Goal: Transaction & Acquisition: Purchase product/service

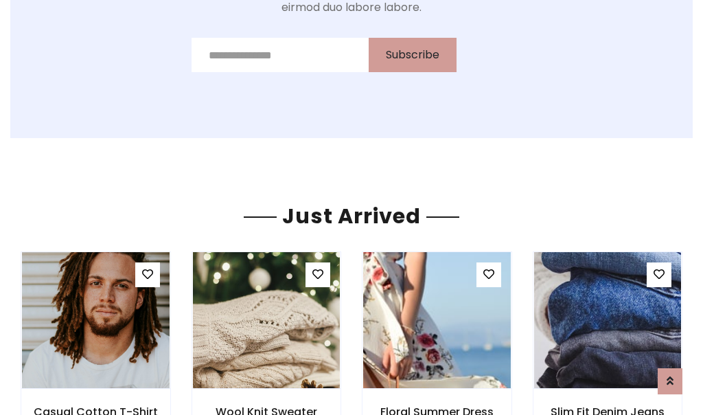
scroll to position [1459, 0]
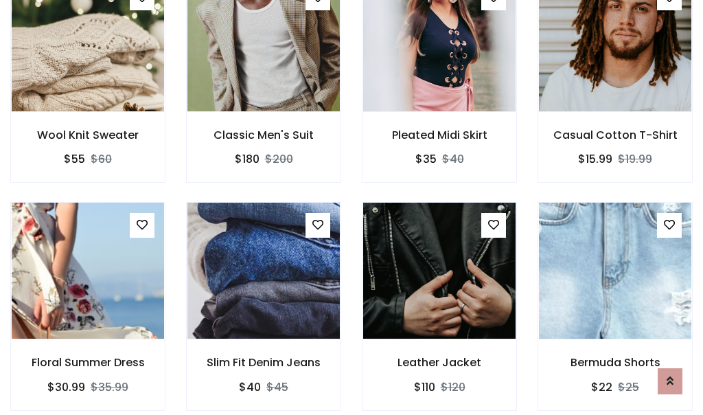
click at [352, 207] on div "Leather Jacket $110 $120" at bounding box center [440, 315] width 176 height 227
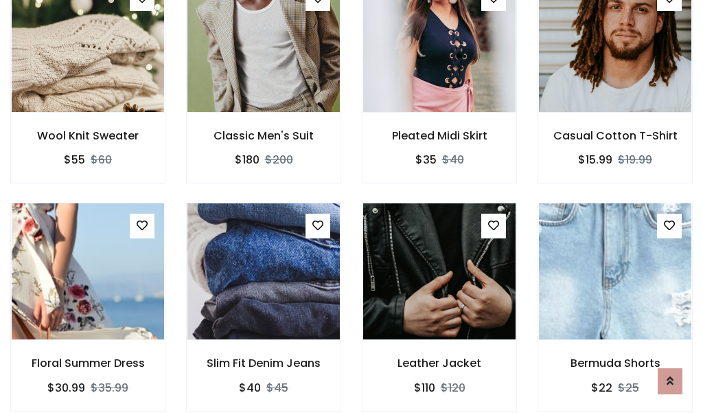
click at [352, 207] on div "Leather Jacket $110 $120" at bounding box center [440, 316] width 176 height 227
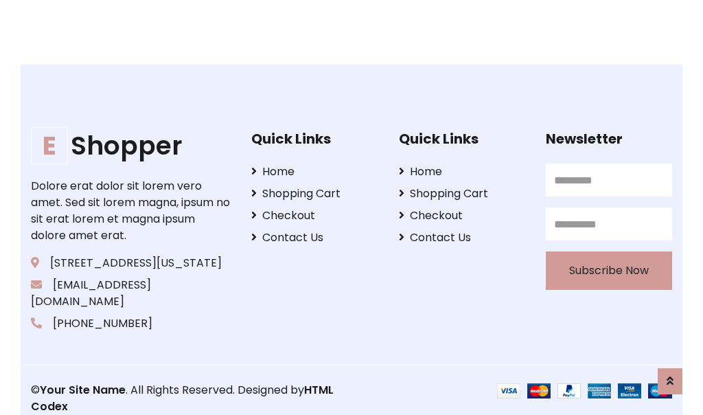
scroll to position [2614, 0]
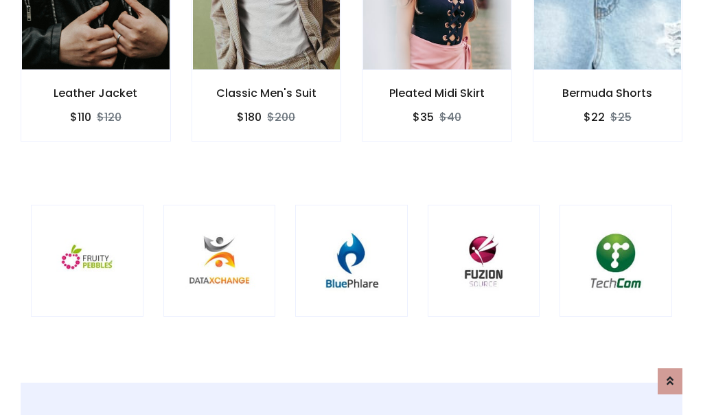
click at [352, 207] on div at bounding box center [351, 261] width 113 height 113
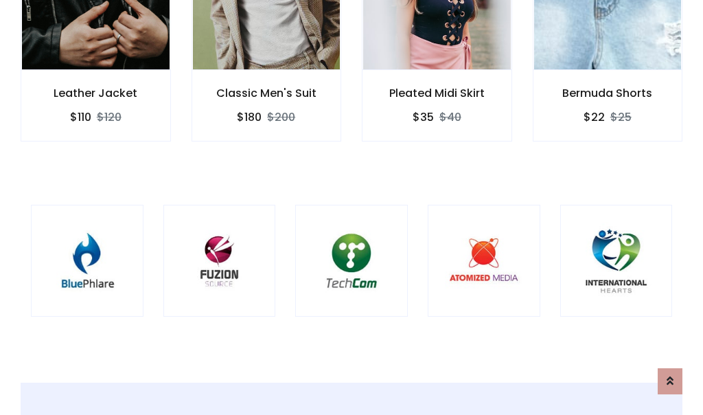
click at [352, 207] on div at bounding box center [351, 261] width 113 height 113
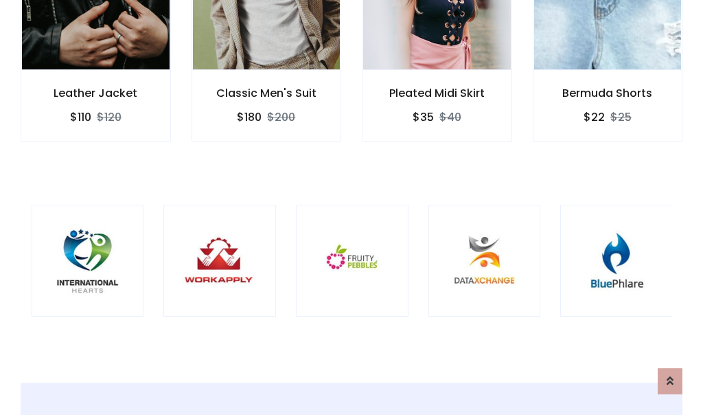
scroll to position [0, 0]
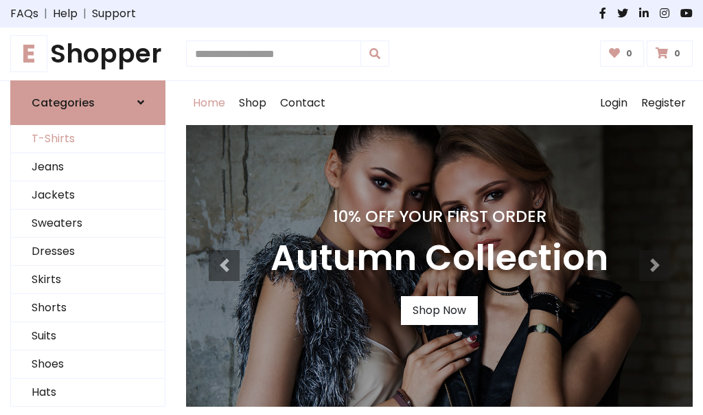
click at [88, 139] on link "T-Shirts" at bounding box center [88, 139] width 154 height 28
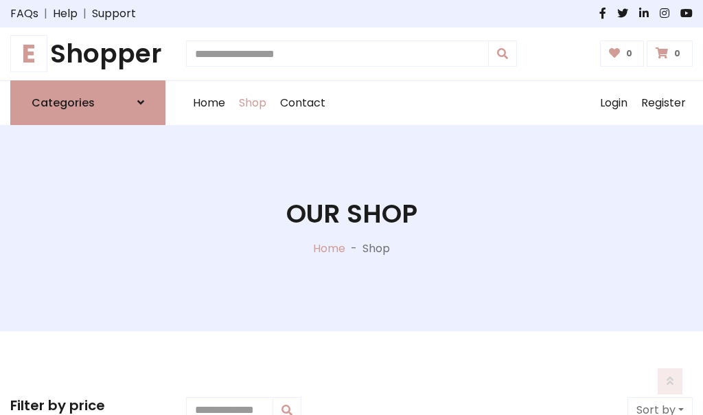
scroll to position [551, 0]
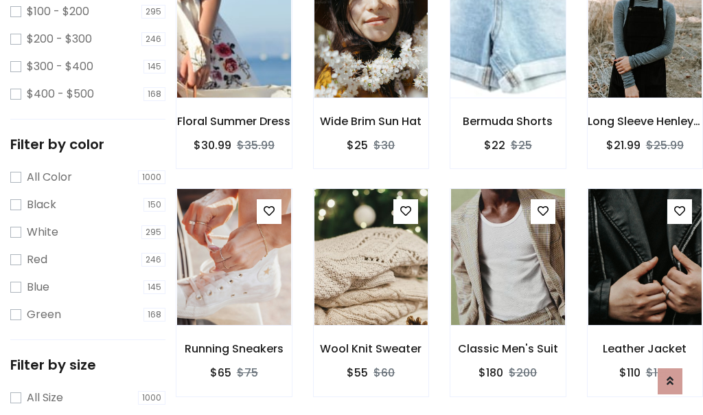
scroll to position [0, 0]
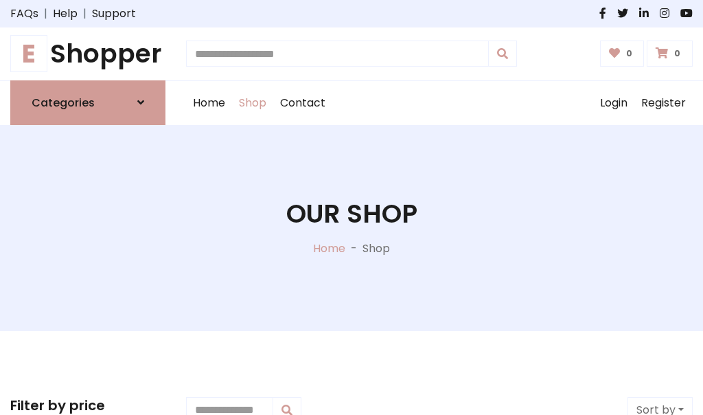
click at [88, 54] on h1 "E Shopper" at bounding box center [87, 53] width 155 height 31
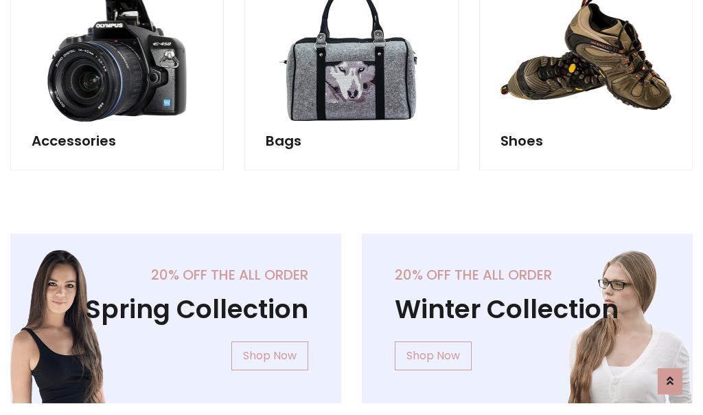
scroll to position [1334, 0]
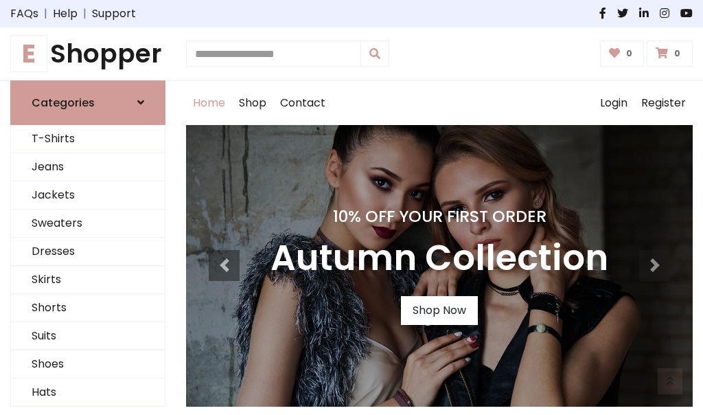
scroll to position [450, 0]
